Goal: Task Accomplishment & Management: Manage account settings

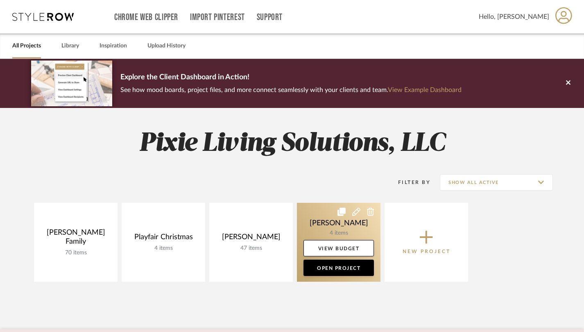
click at [320, 223] on link at bounding box center [338, 242] width 83 height 79
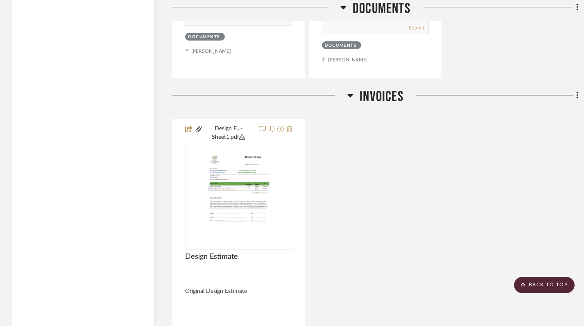
scroll to position [1177, 0]
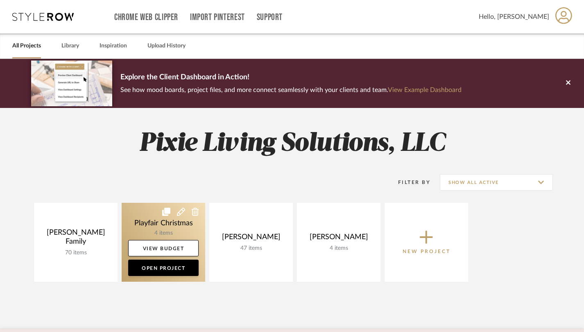
click at [179, 229] on link at bounding box center [163, 242] width 83 height 79
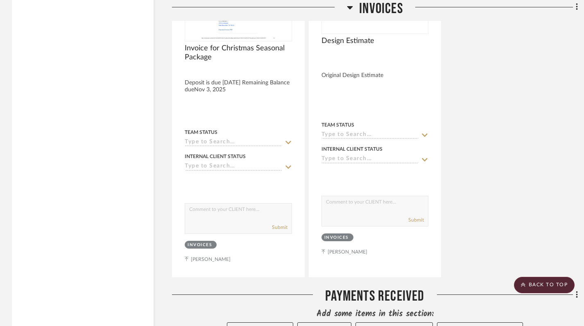
scroll to position [1626, 0]
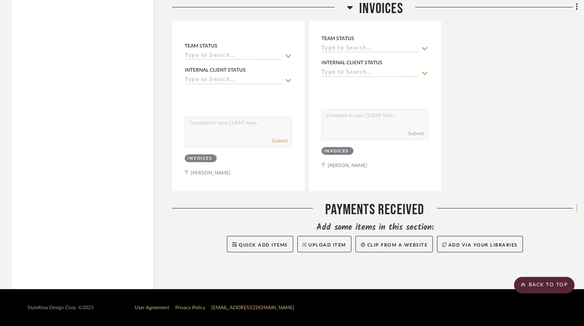
click at [576, 210] on icon at bounding box center [576, 208] width 2 height 9
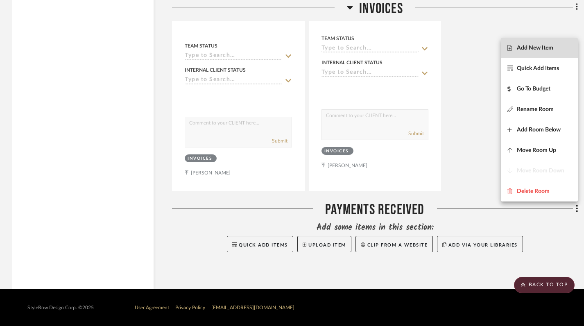
click at [550, 50] on span "Add New Item" at bounding box center [534, 47] width 36 height 7
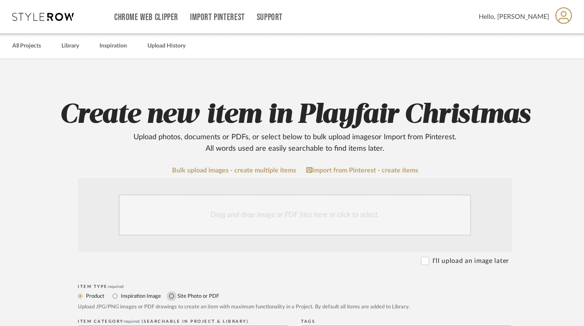
click at [173, 297] on input "Site Photo or PDF" at bounding box center [172, 296] width 10 height 10
radio input "true"
click at [223, 224] on div "Drag and drop image or PDF files here or click to select." at bounding box center [295, 214] width 352 height 41
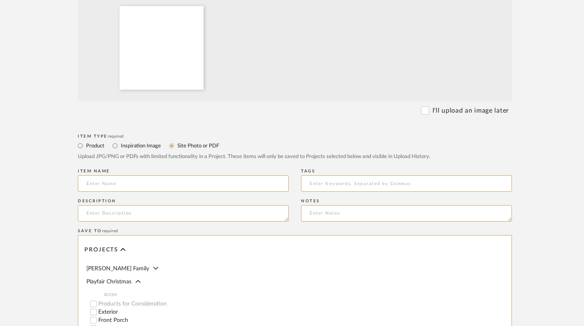
scroll to position [240, 0]
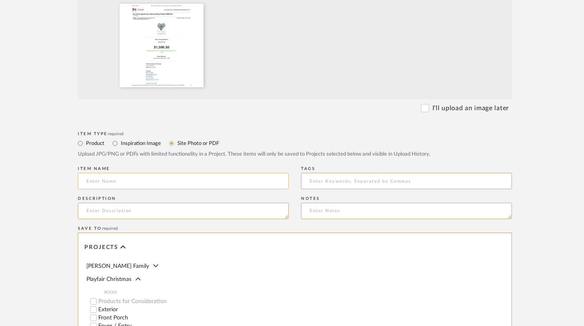
click at [237, 176] on input at bounding box center [183, 181] width 211 height 16
click at [210, 183] on input "Deposit for Playfair Seasonal" at bounding box center [183, 181] width 211 height 16
paste input "Christmas Seasonal Package"
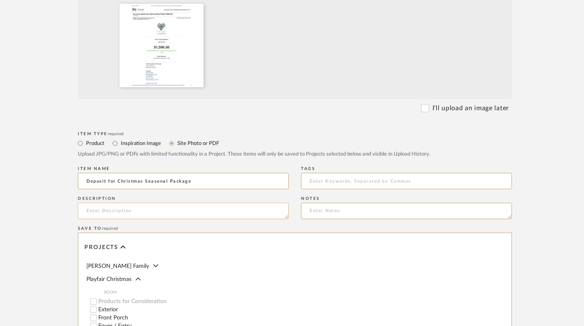
type input "Deposit for Christmas Seasonal Package"
click at [188, 210] on textarea at bounding box center [183, 211] width 211 height 16
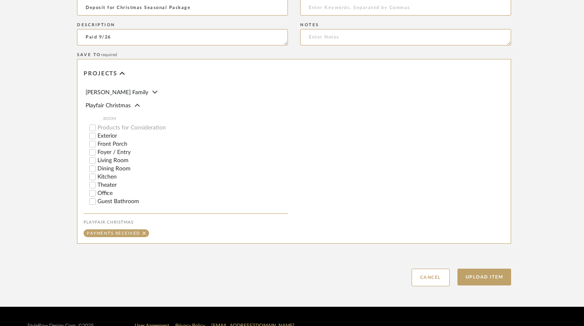
scroll to position [432, 1]
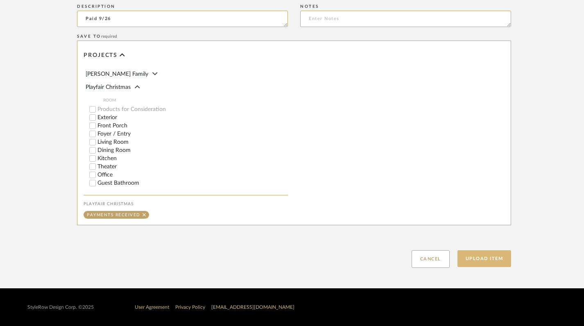
type textarea "Paid 9/26"
click at [492, 252] on button "Upload Item" at bounding box center [484, 258] width 54 height 17
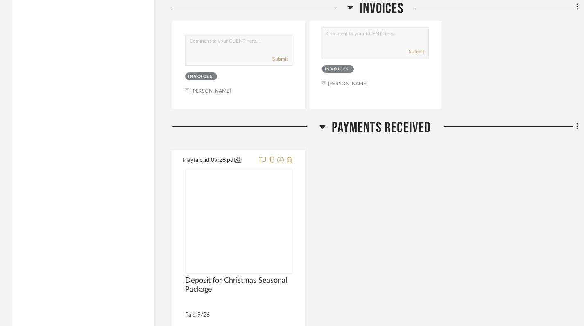
scroll to position [1810, 0]
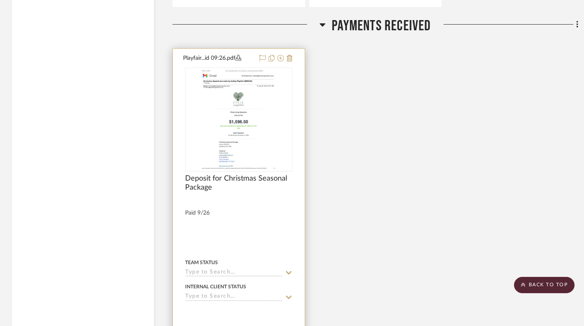
click at [293, 98] on div at bounding box center [239, 228] width 132 height 358
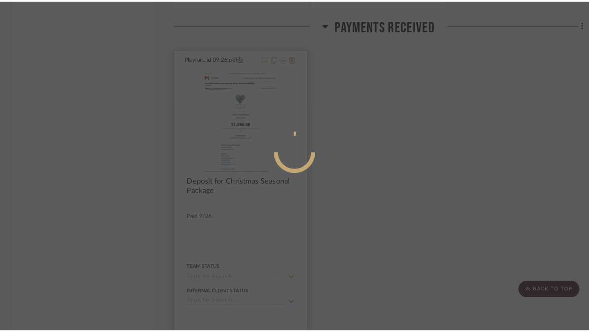
scroll to position [0, 0]
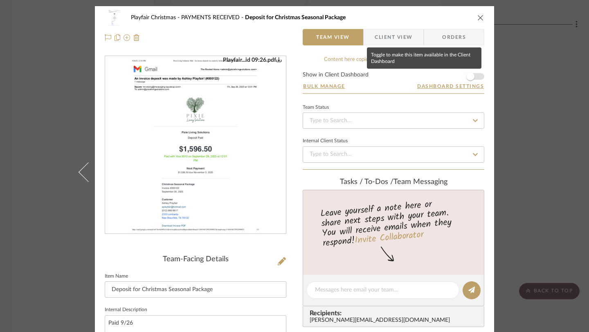
click at [470, 75] on span "button" at bounding box center [471, 76] width 8 height 8
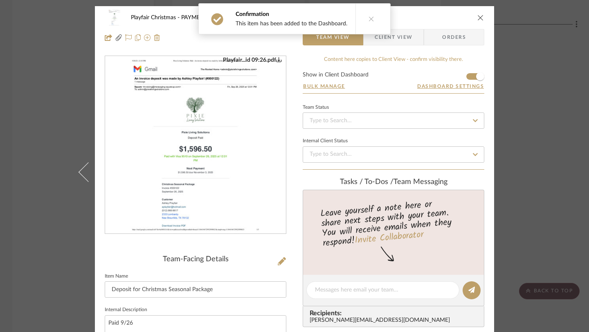
click at [480, 20] on icon "close" at bounding box center [481, 17] width 7 height 7
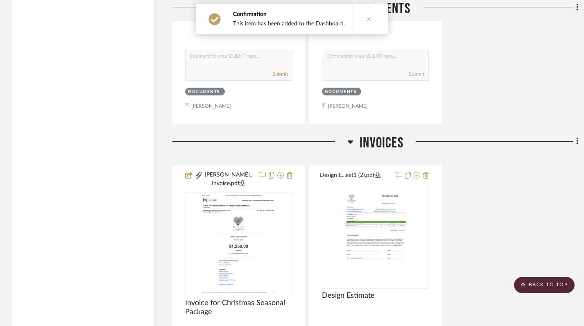
scroll to position [1307, 0]
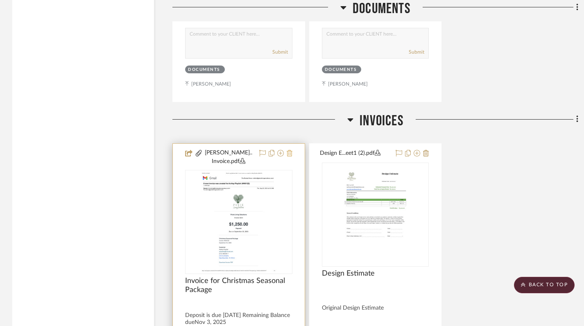
click at [288, 155] on icon at bounding box center [289, 153] width 6 height 7
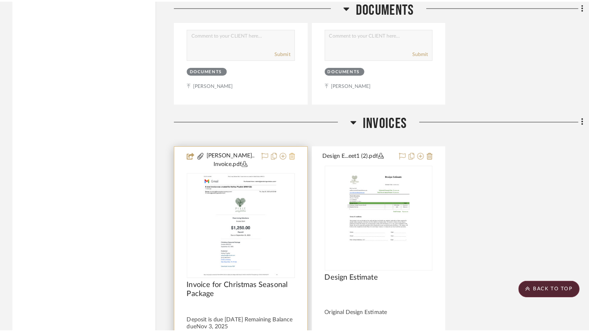
scroll to position [0, 0]
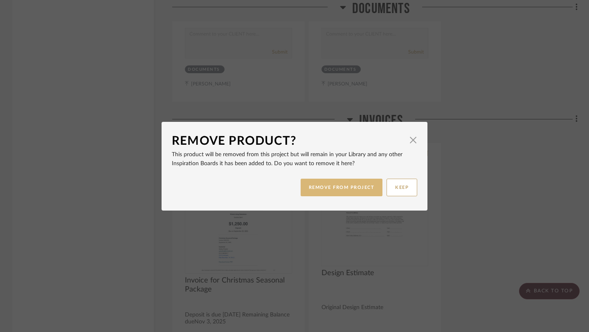
click at [335, 190] on button "REMOVE FROM PROJECT" at bounding box center [342, 188] width 82 height 18
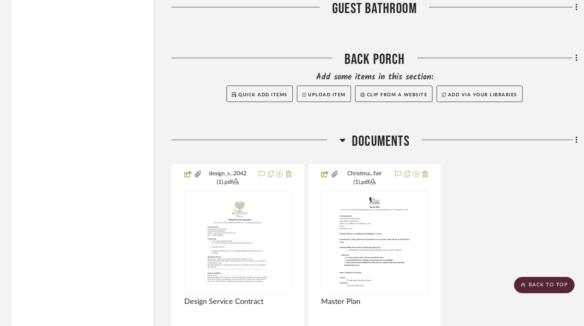
scroll to position [876, 1]
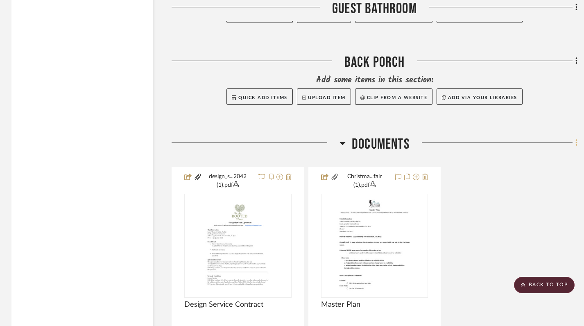
click at [574, 143] on fa-icon at bounding box center [574, 144] width 5 height 14
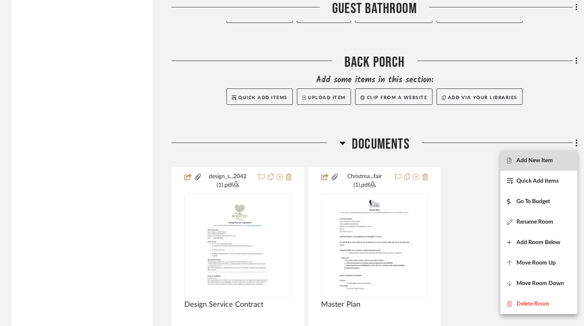
click at [530, 167] on button "Add New Item" at bounding box center [538, 160] width 77 height 20
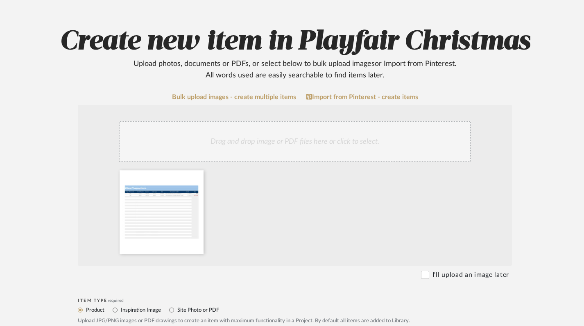
scroll to position [105, 0]
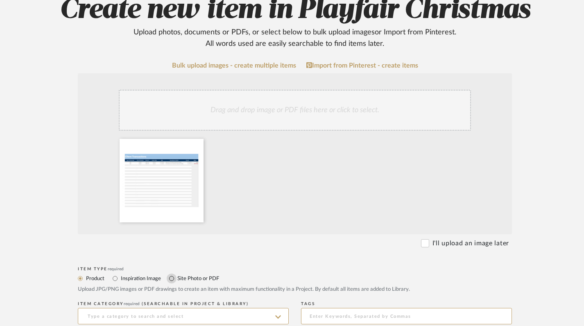
click at [171, 279] on input "Site Photo or PDF" at bounding box center [172, 278] width 10 height 10
radio input "true"
click at [168, 316] on input at bounding box center [183, 316] width 211 height 16
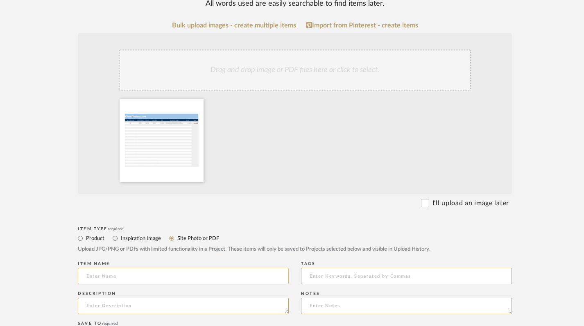
scroll to position [152, 0]
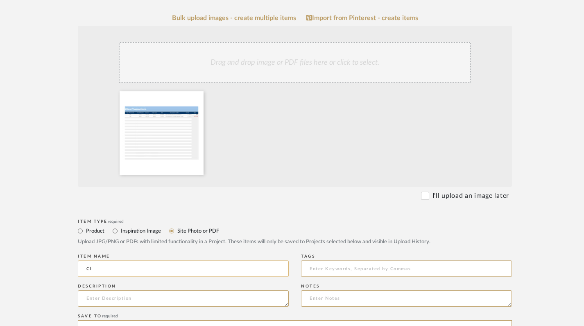
type input "C"
click at [117, 269] on input "Playfair Finacials" at bounding box center [183, 268] width 211 height 16
type input "Playfair Financials"
click at [129, 297] on textarea at bounding box center [183, 298] width 211 height 16
paste textarea "Deposit for Christmas Seasonal Package"
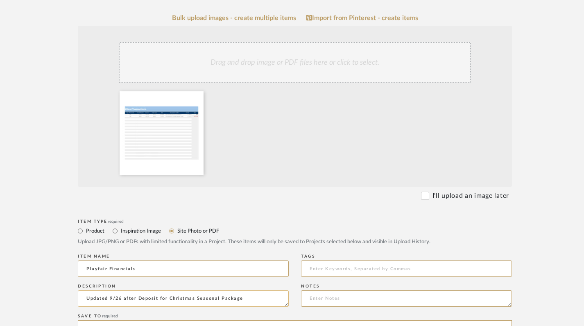
click at [142, 298] on textarea "Updated 9/26 after Deposit for Christmas Seasonal Package" at bounding box center [183, 298] width 211 height 16
click at [247, 294] on textarea "Updated 9/26 after deposit for Christmas Seasonal Package" at bounding box center [183, 298] width 211 height 16
click at [245, 299] on textarea "Updated 9/26 after deposit for Christmas Seasonal Package" at bounding box center [183, 298] width 211 height 16
type textarea "Updated 9/26 after deposit for Christmas Seasonal Package was made via Square."
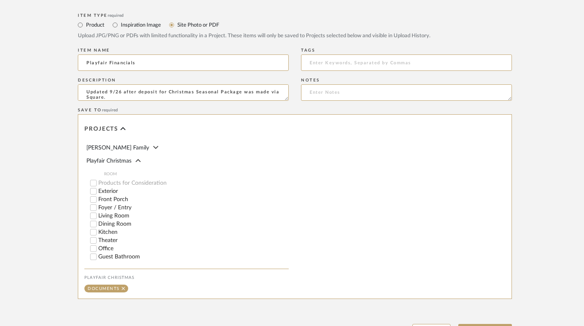
scroll to position [432, 0]
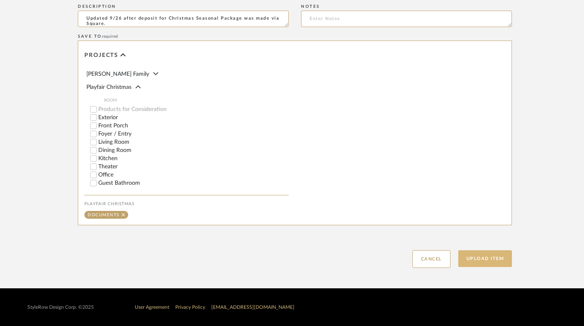
click at [473, 258] on button "Upload Item" at bounding box center [485, 258] width 54 height 17
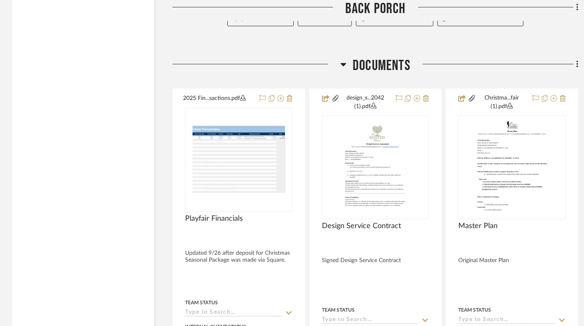
scroll to position [1011, 0]
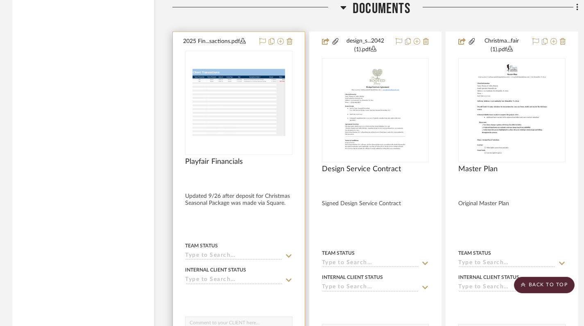
click at [286, 54] on div "0" at bounding box center [238, 102] width 106 height 103
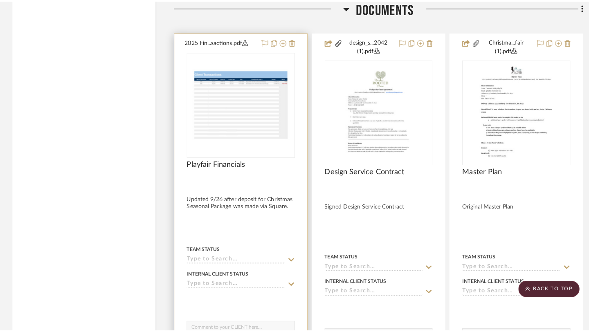
scroll to position [0, 0]
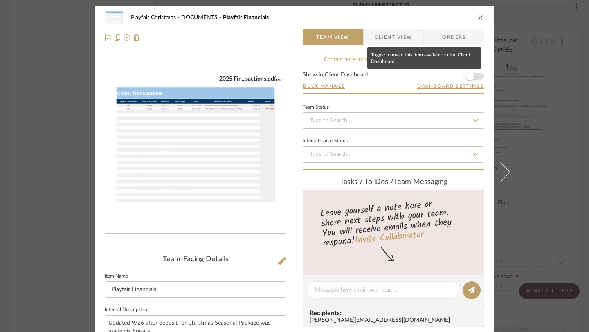
click at [469, 73] on span "button" at bounding box center [471, 76] width 8 height 8
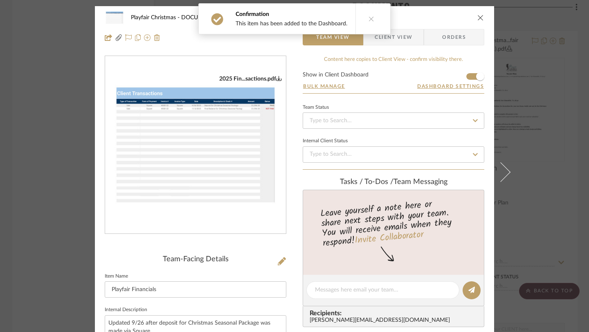
click at [478, 17] on icon "close" at bounding box center [481, 17] width 7 height 7
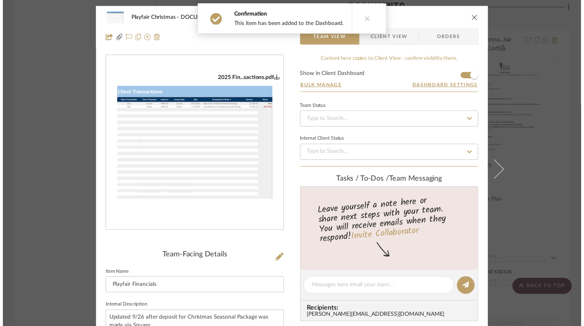
scroll to position [1011, 0]
